Goal: Task Accomplishment & Management: Use online tool/utility

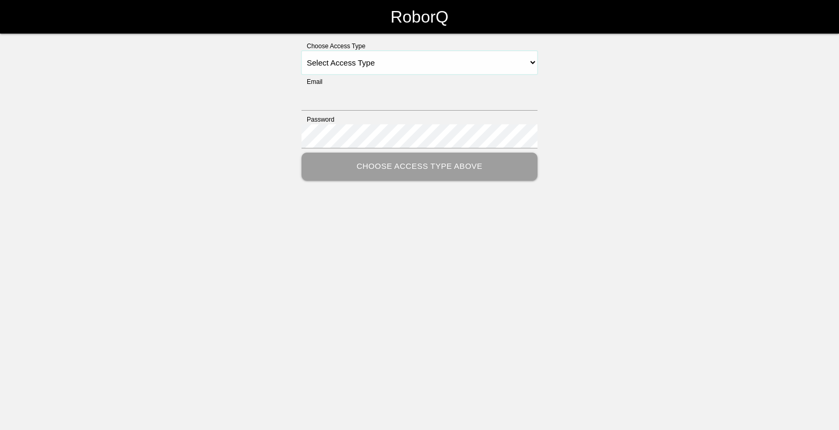
click at [511, 68] on select "Select Access Type Admin Customer Supervisor Worker" at bounding box center [420, 63] width 236 height 24
select select "Worker"
click at [302, 51] on select "Select Access Type Admin Customer Supervisor Worker" at bounding box center [420, 63] width 236 height 24
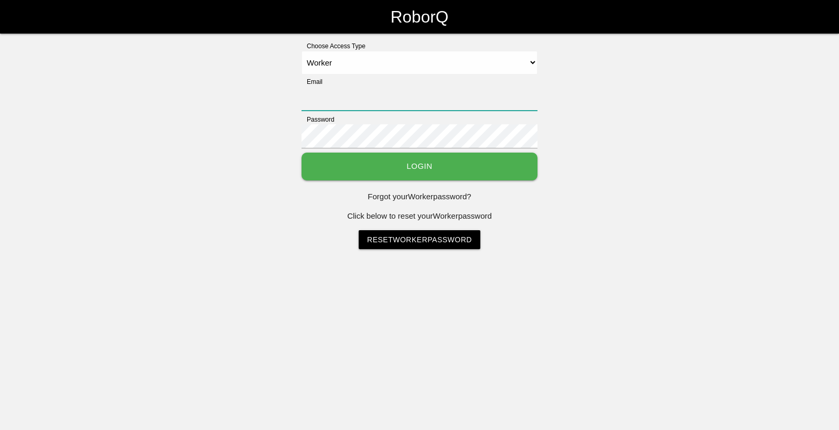
click at [352, 104] on input "Email" at bounding box center [420, 99] width 236 height 24
type input "[EMAIL_ADDRESS][DOMAIN_NAME]"
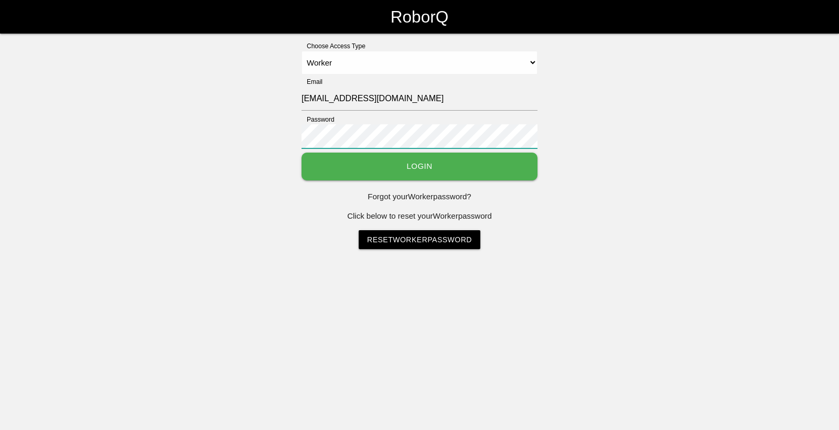
click at [302, 153] on button "Login" at bounding box center [420, 167] width 236 height 28
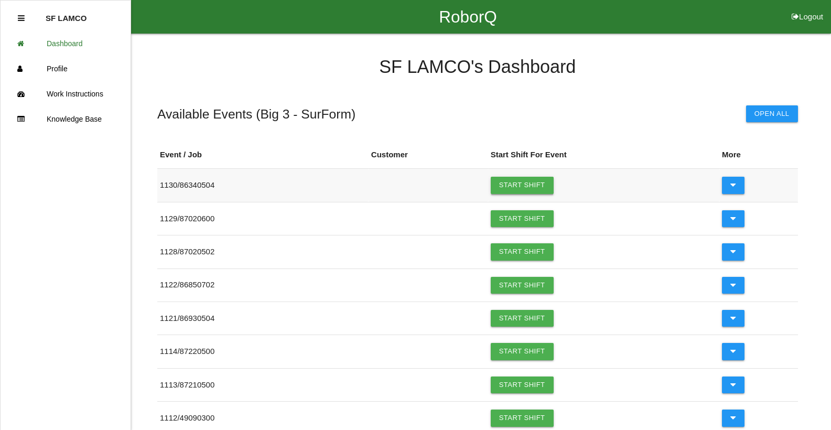
click at [506, 188] on link "Start Shift" at bounding box center [522, 185] width 63 height 17
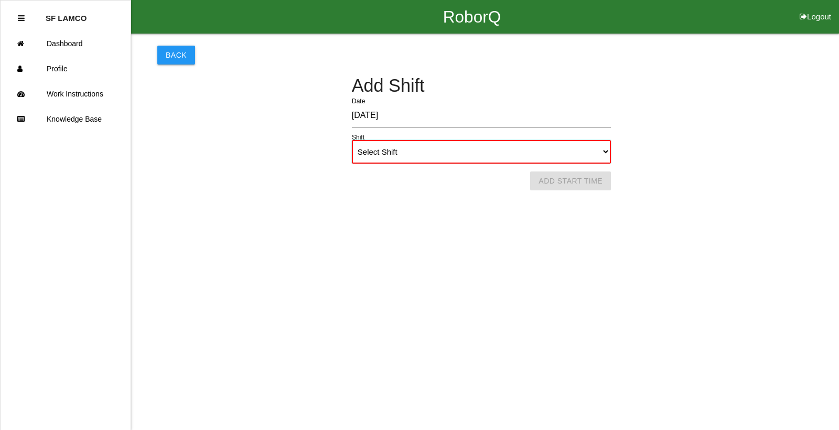
click at [591, 155] on select "Select Shift 1st Shift 2nd Shift 3rd Shift 4th Shift" at bounding box center [481, 152] width 259 height 24
select select "1"
click at [352, 140] on select "Select Shift 1st Shift 2nd Shift 3rd Shift 4th Shift" at bounding box center [481, 152] width 259 height 24
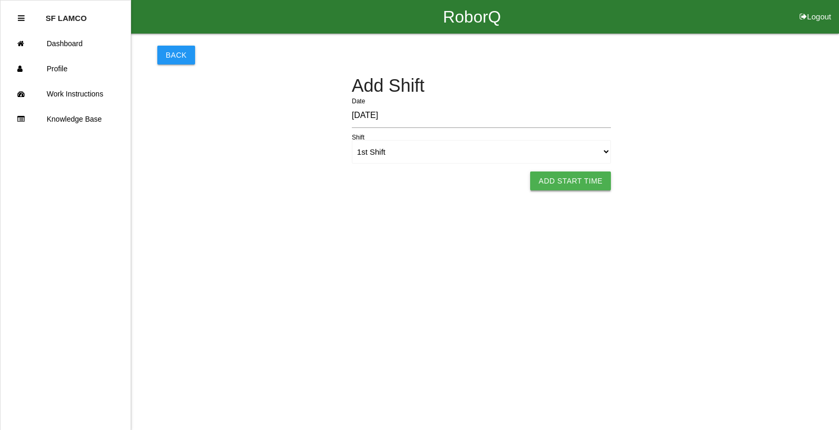
click at [563, 186] on button "Add Start Time" at bounding box center [570, 180] width 81 height 19
select select "10"
select select "37"
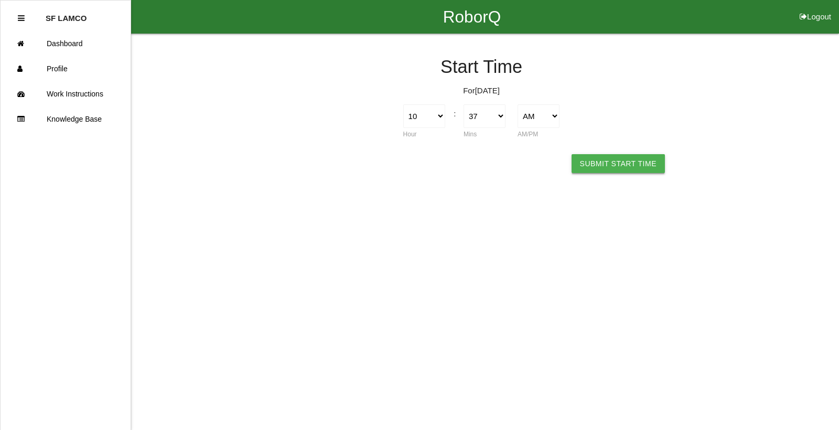
click at [611, 166] on button "Submit Start Time" at bounding box center [618, 163] width 93 height 19
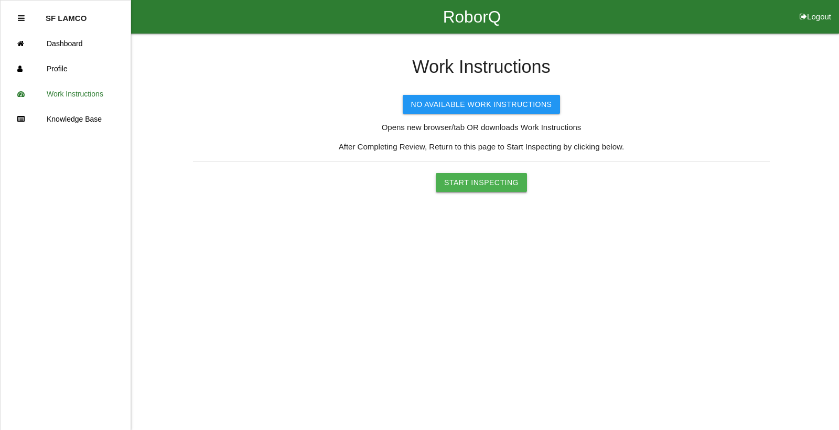
click at [503, 180] on button "Start Inspecting" at bounding box center [481, 182] width 91 height 19
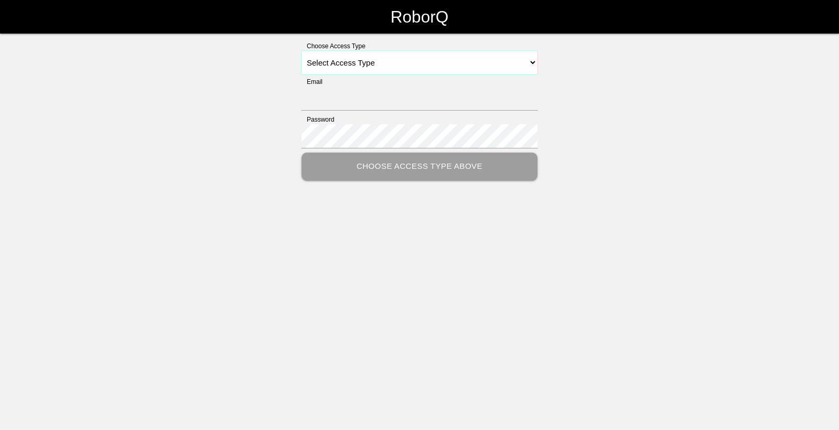
click at [411, 60] on select "Select Access Type Admin Customer Supervisor Worker" at bounding box center [420, 63] width 236 height 24
select select "Worker"
click at [302, 51] on select "Select Access Type Admin Customer Supervisor Worker" at bounding box center [420, 63] width 236 height 24
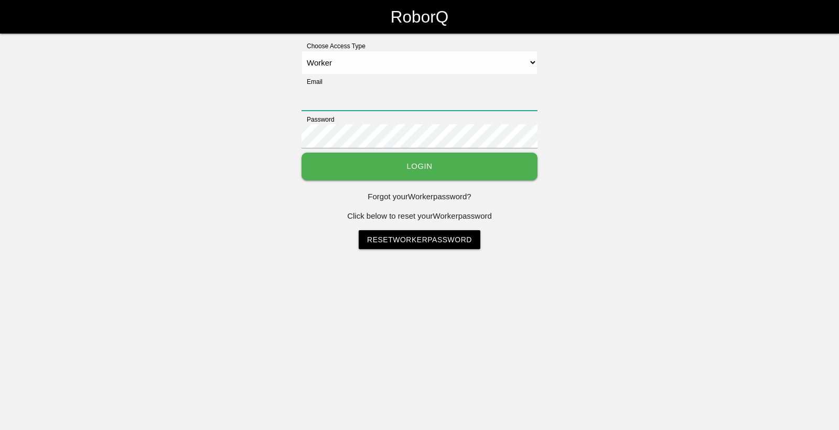
click at [359, 96] on input "Email" at bounding box center [420, 99] width 236 height 24
type input "[EMAIL_ADDRESS][DOMAIN_NAME]"
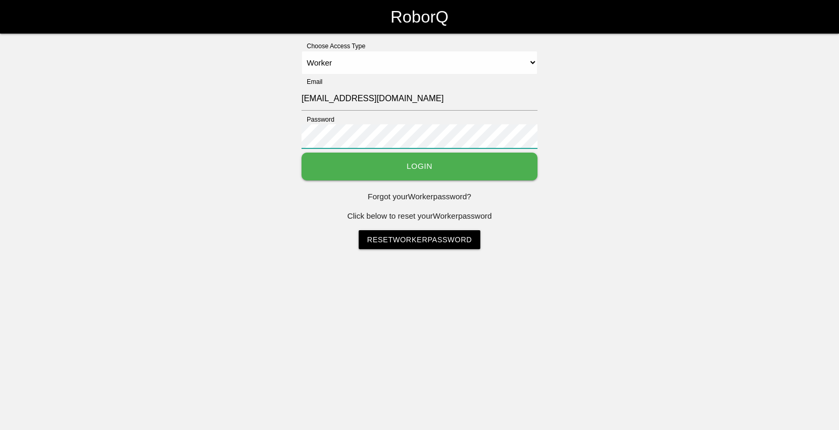
click at [302, 153] on button "Login" at bounding box center [420, 167] width 236 height 28
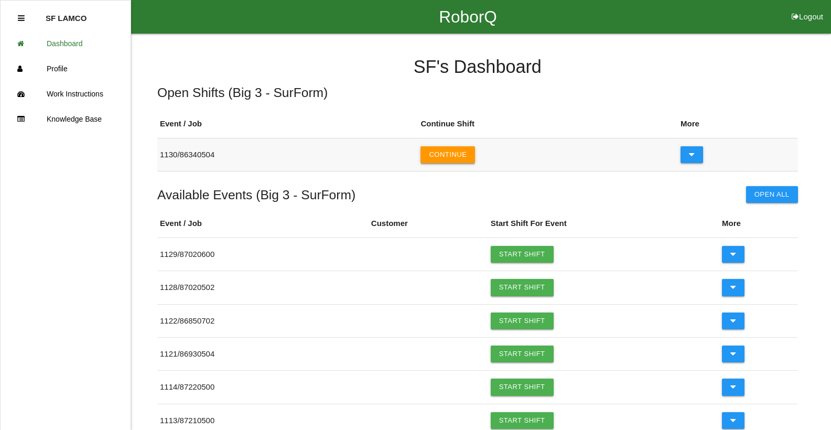
click at [469, 159] on button "Continue" at bounding box center [448, 154] width 55 height 17
